Goal: Task Accomplishment & Management: Complete application form

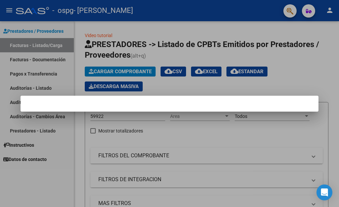
click at [27, 57] on div at bounding box center [169, 103] width 339 height 207
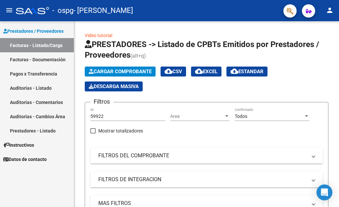
click at [40, 60] on link "Facturas - Documentación" at bounding box center [37, 59] width 74 height 14
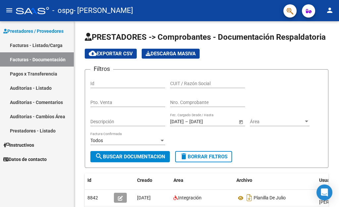
click at [327, 11] on mat-icon "person" at bounding box center [330, 10] width 8 height 8
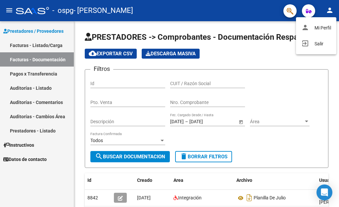
click at [327, 11] on div at bounding box center [169, 103] width 339 height 207
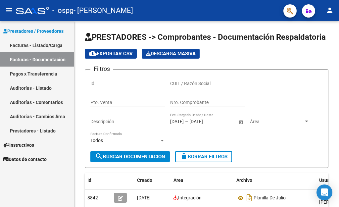
click at [19, 45] on link "Facturas - Listado/Carga" at bounding box center [37, 45] width 74 height 14
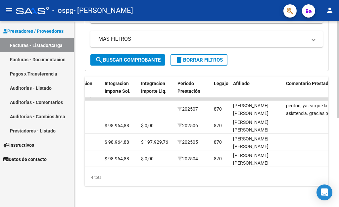
scroll to position [0, 766]
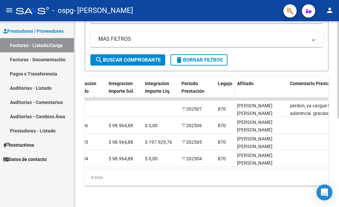
click at [223, 82] on span "Legajo" at bounding box center [225, 83] width 15 height 5
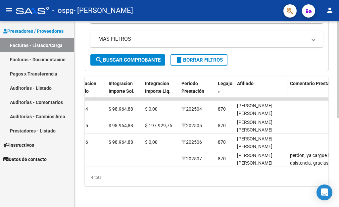
scroll to position [170, 0]
click at [244, 81] on span "Afiliado" at bounding box center [245, 83] width 17 height 5
click at [219, 90] on span at bounding box center [219, 92] width 2 height 4
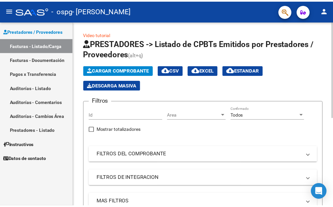
scroll to position [0, 0]
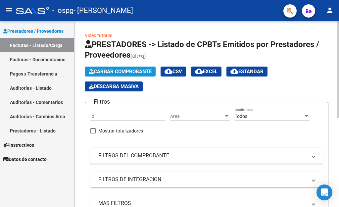
click at [121, 71] on span "Cargar Comprobante" at bounding box center [120, 72] width 63 height 6
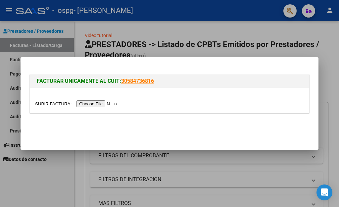
click at [238, 39] on div at bounding box center [169, 103] width 339 height 207
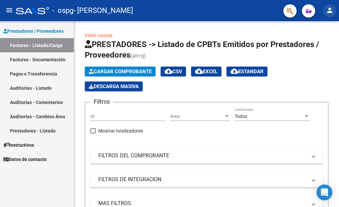
click at [327, 11] on mat-icon "person" at bounding box center [330, 10] width 8 height 8
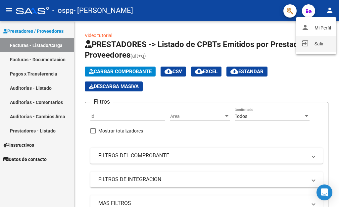
click at [315, 47] on button "exit_to_app Salir" at bounding box center [316, 44] width 40 height 16
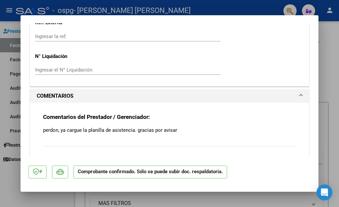
scroll to position [529, 0]
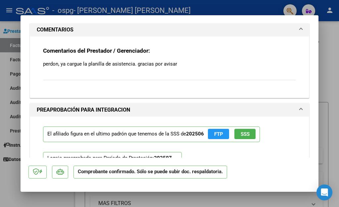
click at [220, 131] on span "FTP" at bounding box center [218, 134] width 9 height 6
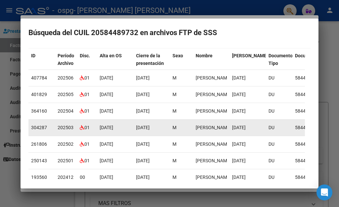
scroll to position [0, 0]
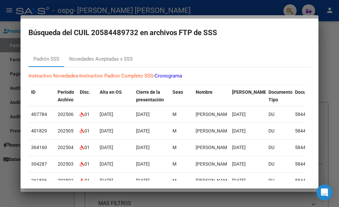
click at [326, 26] on div at bounding box center [169, 103] width 339 height 207
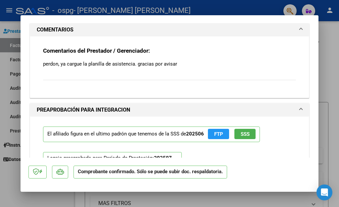
click at [244, 131] on span "SSS" at bounding box center [245, 134] width 9 height 6
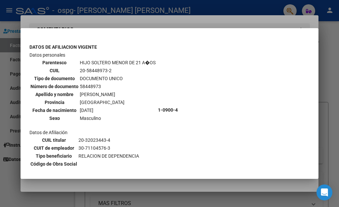
scroll to position [362, 0]
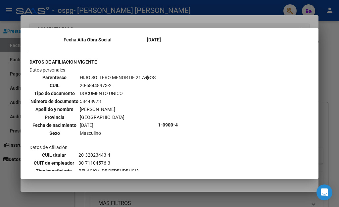
click at [330, 70] on div at bounding box center [169, 103] width 339 height 207
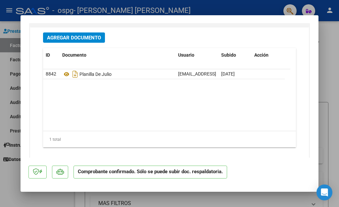
scroll to position [761, 0]
